Goal: Download file/media

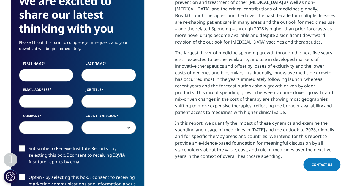
scroll to position [258, 0]
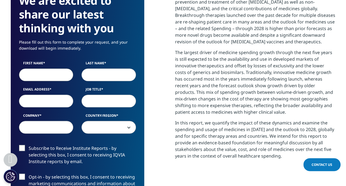
click at [46, 75] on input "First Name" at bounding box center [46, 74] width 55 height 13
type input "[PERSON_NAME]"
type input "Mathur"
type input "[PERSON_NAME][EMAIL_ADDRESS][PERSON_NAME][DOMAIN_NAME]"
type input "Accenture"
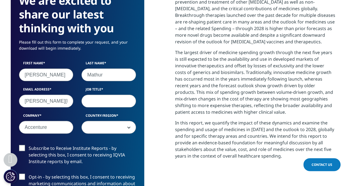
select select "[GEOGRAPHIC_DATA]"
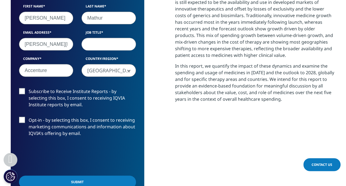
scroll to position [319, 0]
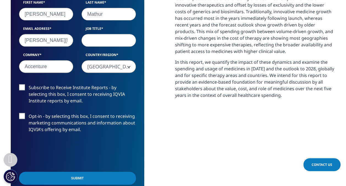
click at [66, 94] on label "Subscribe to Receive Institute Reports - by selecting this box, I consent to re…" at bounding box center [77, 95] width 117 height 23
click at [29, 84] on input "Subscribe to Receive Institute Reports - by selecting this box, I consent to re…" at bounding box center [29, 84] width 0 height 0
click at [75, 180] on input "Submit" at bounding box center [77, 177] width 117 height 13
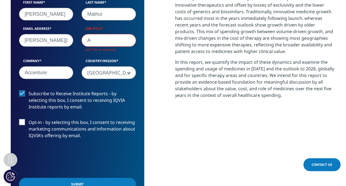
scroll to position [304, 325]
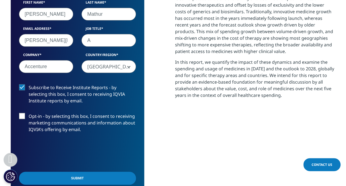
type input "A"
click at [66, 176] on input "Submit" at bounding box center [77, 177] width 117 height 13
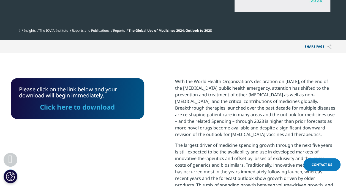
scroll to position [166, 0]
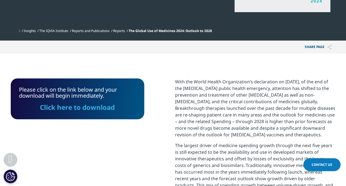
click at [77, 107] on link "Click here to download" at bounding box center [77, 106] width 75 height 9
